Goal: Task Accomplishment & Management: Complete application form

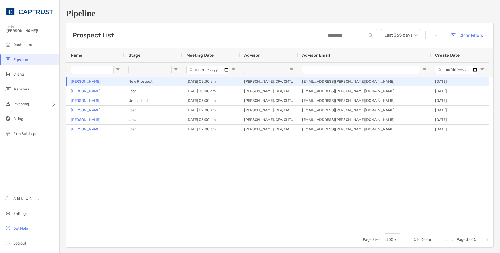
click at [93, 81] on p "[PERSON_NAME]" at bounding box center [86, 81] width 30 height 7
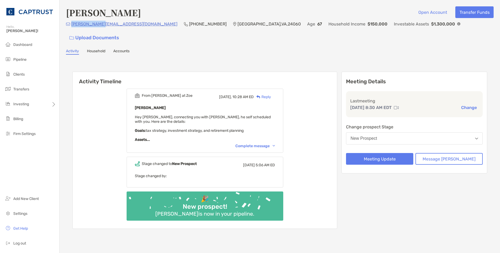
drag, startPoint x: 102, startPoint y: 23, endPoint x: 71, endPoint y: 24, distance: 30.9
click at [71, 24] on div "bruce@aire.ec (540) 818-5682 Blacksburg , VA , 24060 Age 67 Household Income $1…" at bounding box center [279, 32] width 427 height 23
copy p "bruce@aire.ec"
click at [263, 144] on div "Complete message" at bounding box center [255, 146] width 40 height 5
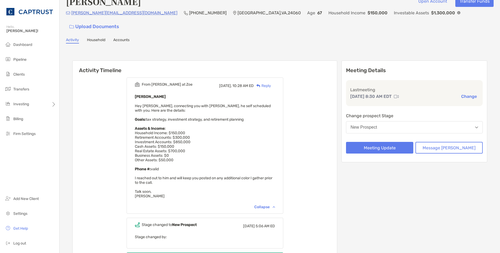
scroll to position [29, 0]
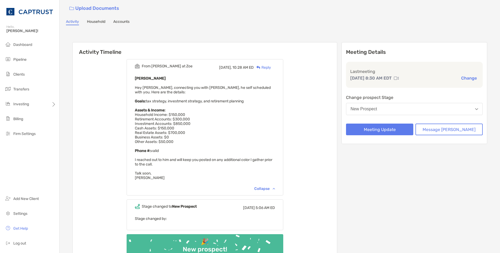
click at [393, 103] on button "New Prospect" at bounding box center [414, 109] width 137 height 12
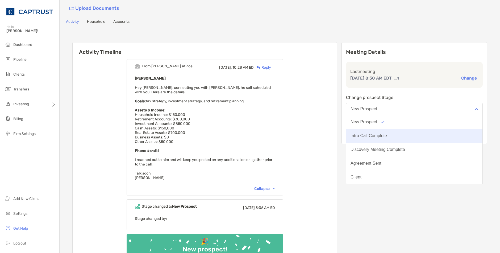
click at [387, 134] on div "Intro Call Complete" at bounding box center [368, 136] width 36 height 5
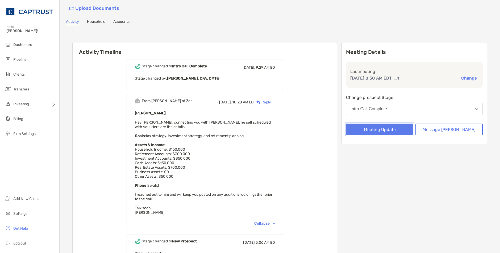
click at [381, 124] on button "Meeting Update" at bounding box center [379, 130] width 67 height 12
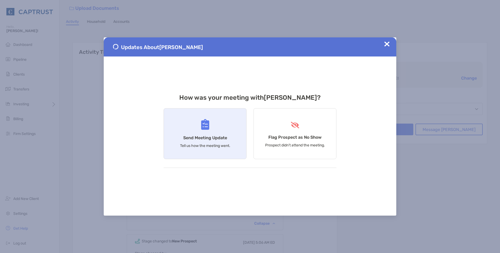
click at [204, 138] on h4 "Send Meeting Update" at bounding box center [205, 138] width 44 height 5
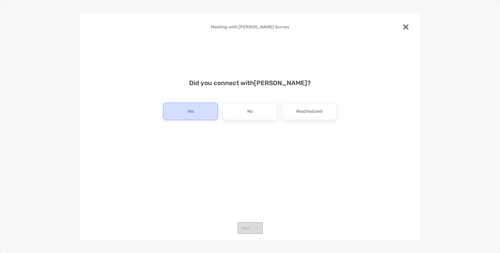
click at [202, 109] on div "Yes" at bounding box center [190, 112] width 55 height 18
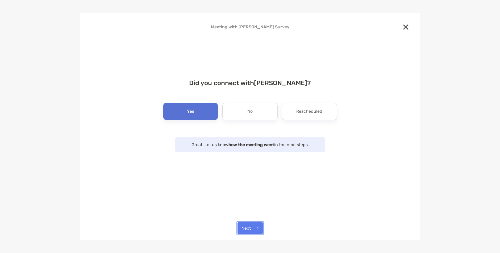
click at [250, 226] on button "Next" at bounding box center [249, 229] width 25 height 12
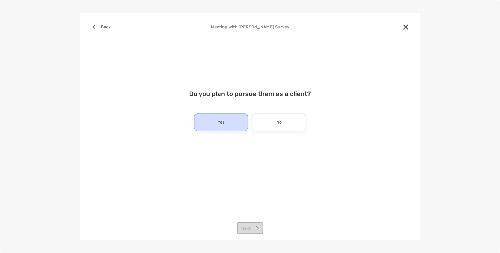
click at [224, 119] on div "Yes" at bounding box center [221, 123] width 54 height 18
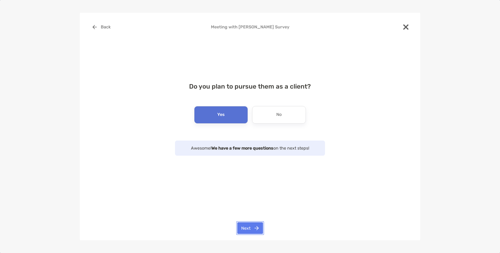
click at [252, 228] on button "Next" at bounding box center [250, 229] width 26 height 12
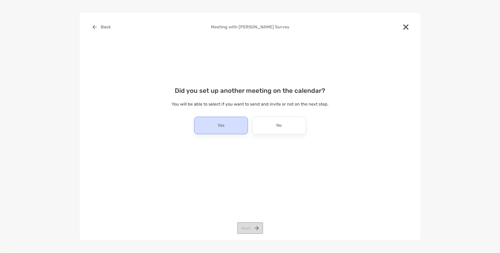
click at [219, 124] on p "Yes" at bounding box center [220, 125] width 7 height 9
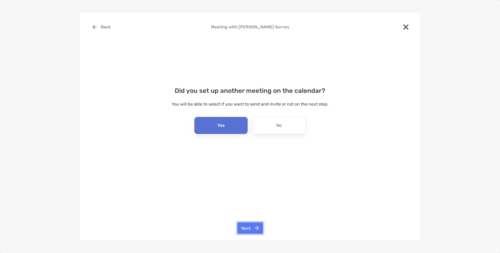
click at [256, 230] on button "Next" at bounding box center [250, 229] width 26 height 12
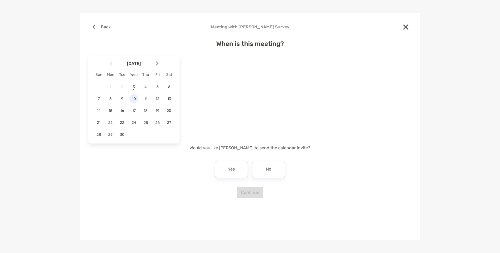
click at [131, 98] on span "10" at bounding box center [133, 99] width 9 height 5
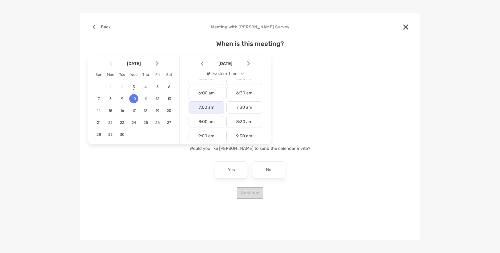
scroll to position [88, 0]
click at [213, 128] on div "9:00 am" at bounding box center [206, 126] width 36 height 12
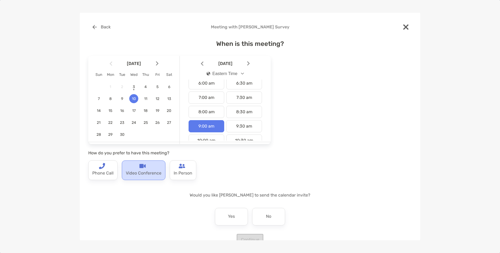
click at [135, 171] on p "Video Conference" at bounding box center [144, 174] width 36 height 9
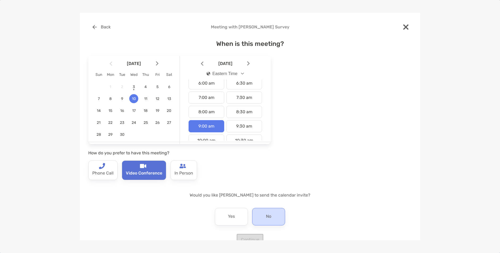
click at [279, 215] on div "No" at bounding box center [268, 217] width 33 height 18
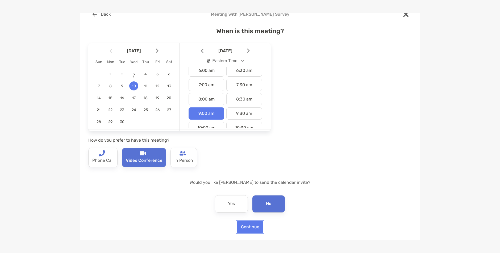
click at [242, 226] on button "Continue" at bounding box center [249, 228] width 27 height 12
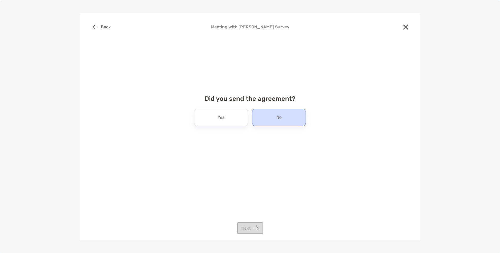
click at [285, 117] on div "No" at bounding box center [279, 118] width 54 height 18
click at [252, 229] on button "Next" at bounding box center [250, 229] width 26 height 12
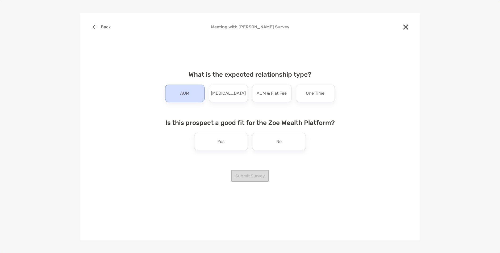
click at [184, 98] on div "AUM" at bounding box center [184, 94] width 39 height 18
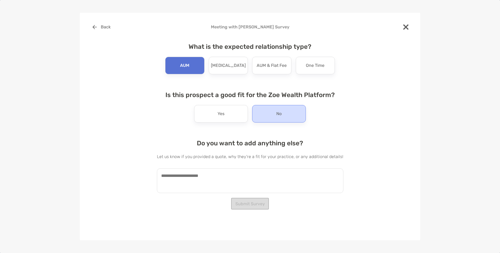
click at [278, 110] on p "No" at bounding box center [278, 114] width 5 height 9
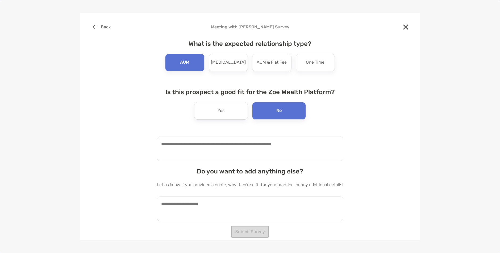
click at [255, 145] on textarea at bounding box center [250, 149] width 186 height 25
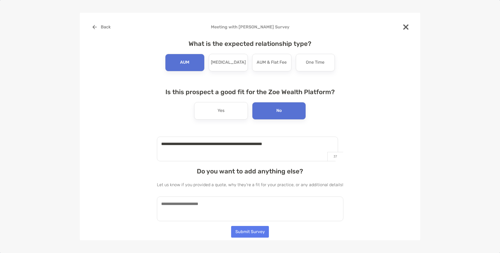
type textarea "**********"
click at [229, 200] on textarea at bounding box center [250, 209] width 186 height 25
type textarea "*"
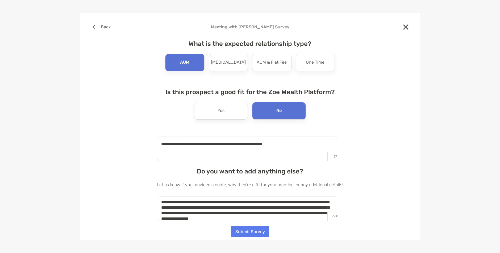
scroll to position [7, 0]
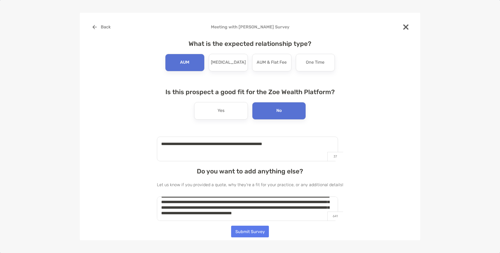
click at [248, 217] on textarea "**********" at bounding box center [247, 209] width 181 height 25
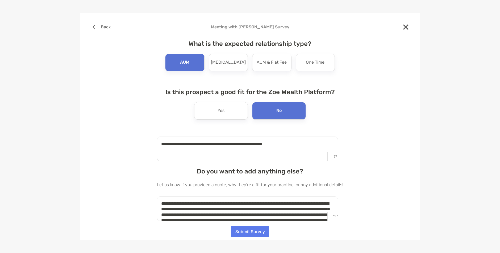
scroll to position [0, 0]
click at [255, 203] on textarea "**********" at bounding box center [247, 209] width 181 height 25
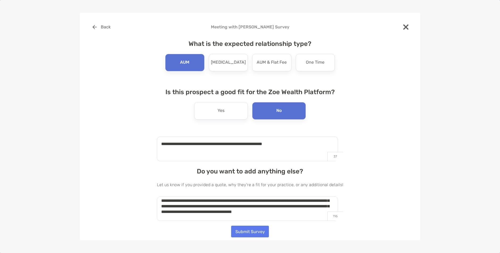
scroll to position [48, 0]
type textarea "**********"
click at [248, 232] on button "Submit Survey" at bounding box center [250, 232] width 38 height 12
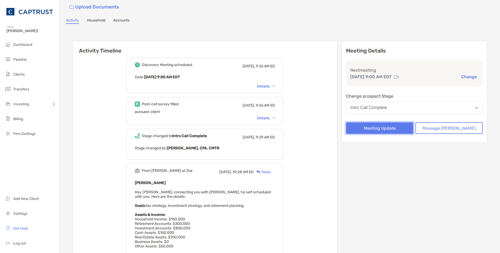
scroll to position [0, 0]
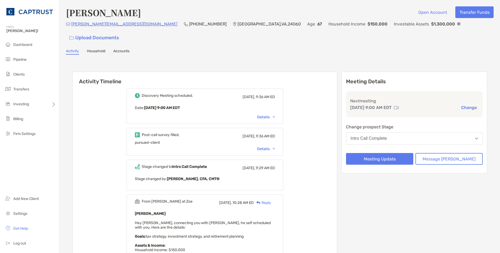
click at [275, 147] on div "Details" at bounding box center [266, 149] width 18 height 5
